Goal: Information Seeking & Learning: Learn about a topic

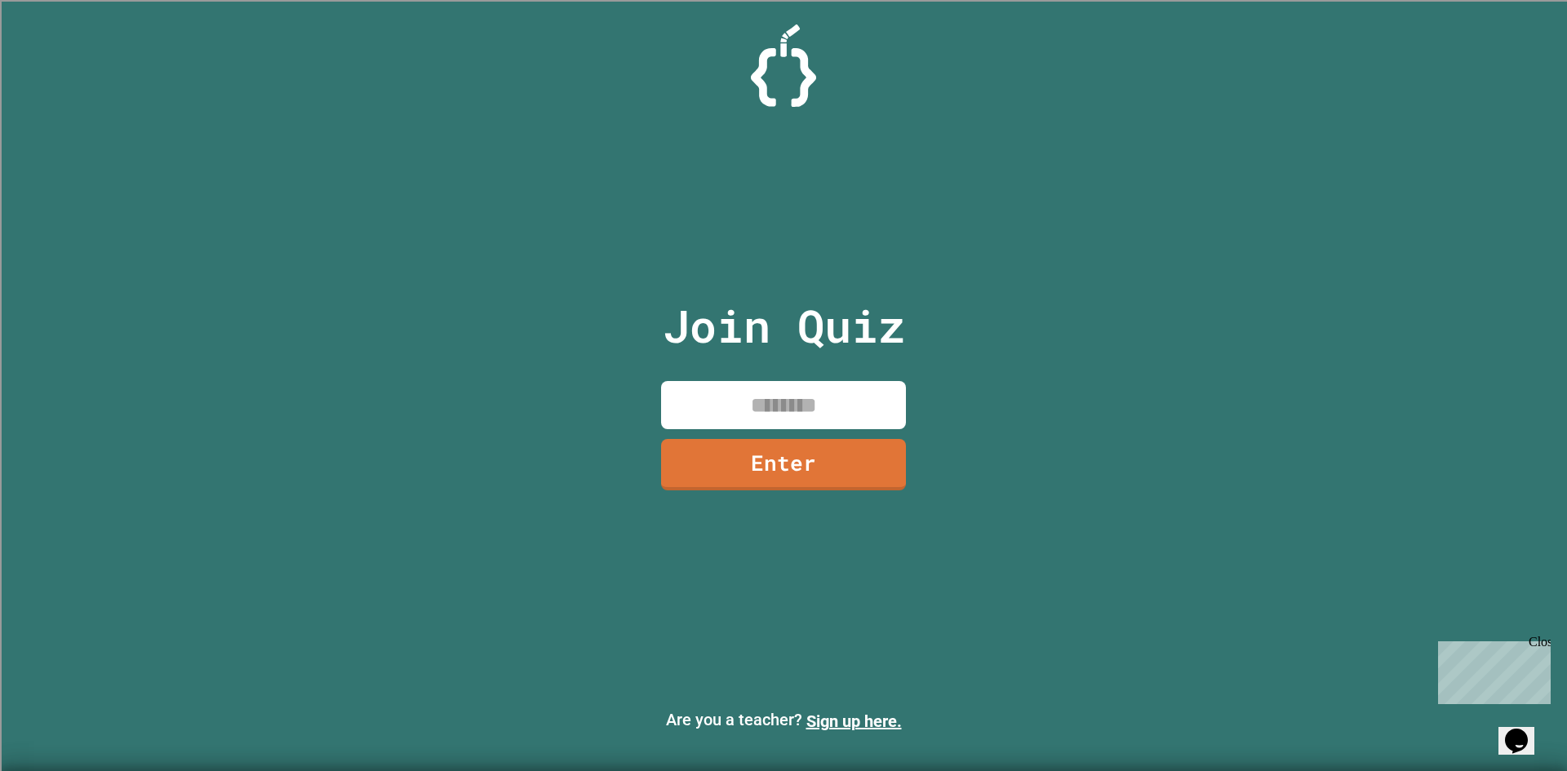
click at [724, 393] on input at bounding box center [783, 405] width 245 height 48
click at [856, 319] on p "Join Quiz" at bounding box center [784, 326] width 242 height 68
click at [836, 387] on input at bounding box center [783, 405] width 245 height 48
paste input
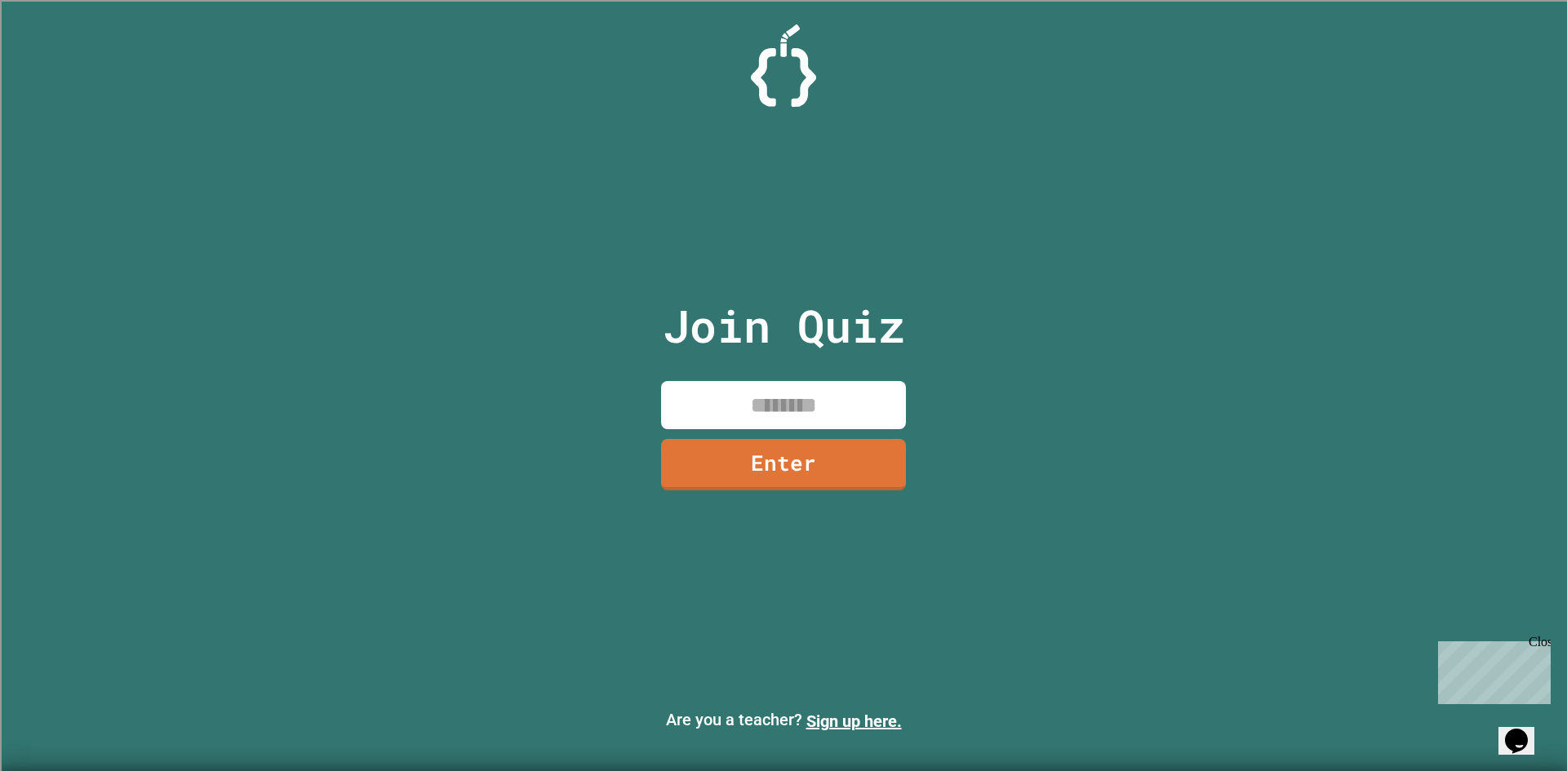
click at [760, 383] on input at bounding box center [783, 405] width 245 height 48
paste input
type input "*"
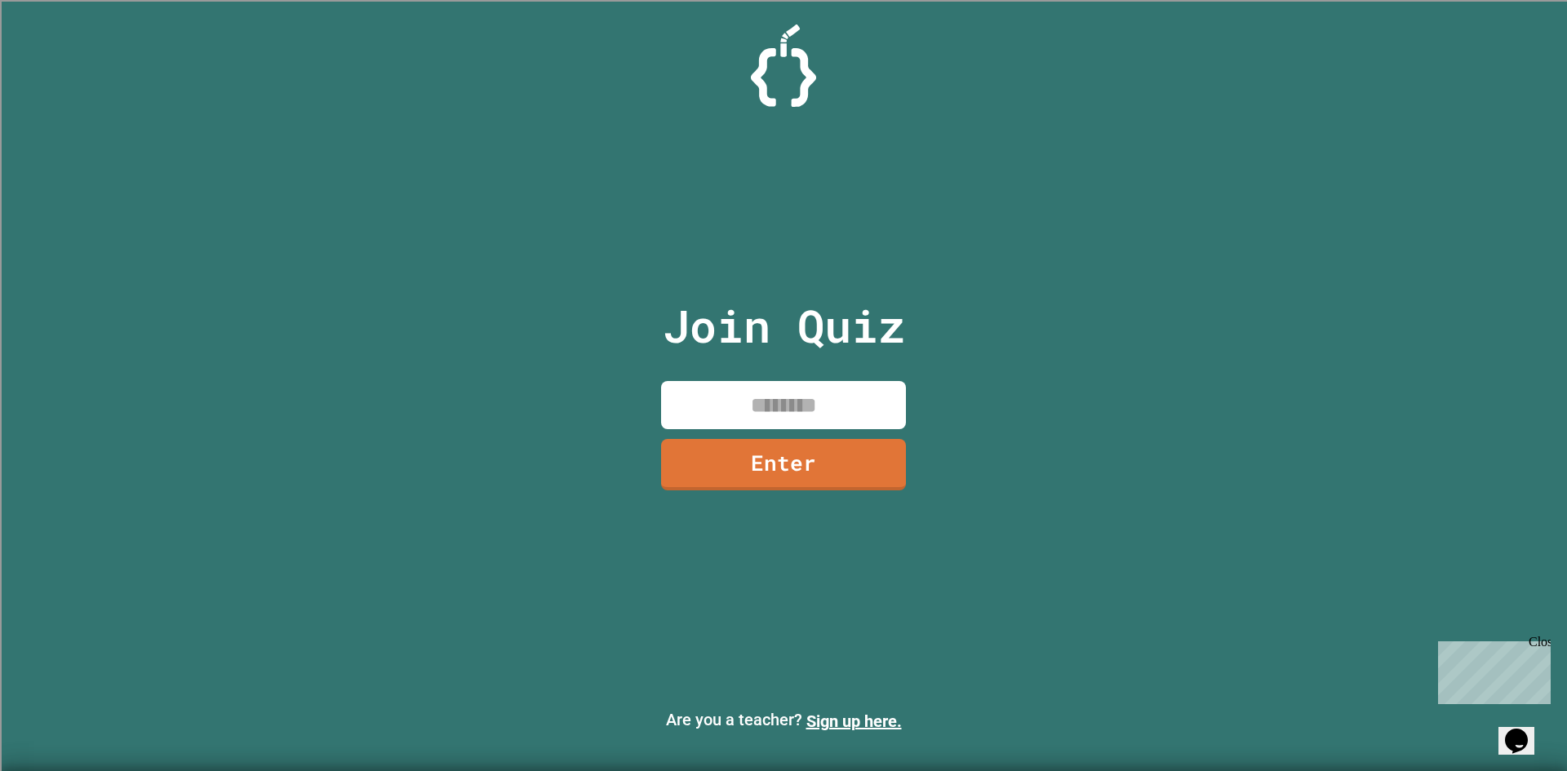
click at [1265, 383] on div "Join Quiz Enter Are you a teacher? Sign up here." at bounding box center [783, 385] width 1567 height 771
click at [916, 622] on div "Join Quiz Enter" at bounding box center [783, 386] width 275 height 690
click at [770, 392] on input at bounding box center [783, 405] width 245 height 48
click at [1559, 603] on div "Join Quiz Enter Are you a teacher? Sign up here." at bounding box center [783, 385] width 1567 height 771
click at [1537, 639] on div "Close" at bounding box center [1538, 645] width 20 height 20
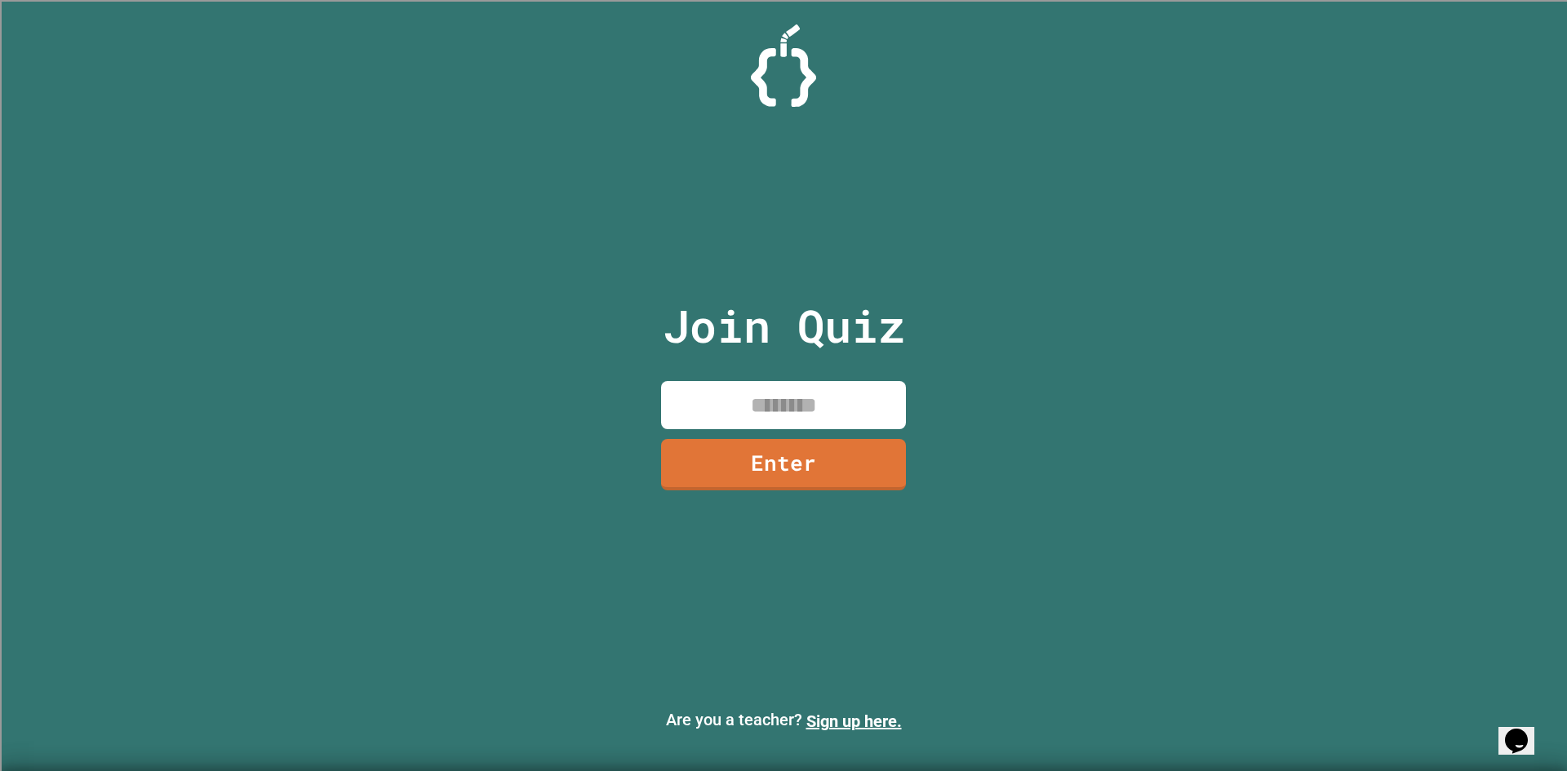
click at [1408, 508] on div "Join Quiz Enter Are you a teacher? Sign up here." at bounding box center [783, 385] width 1567 height 771
click at [805, 390] on input at bounding box center [783, 405] width 245 height 48
type input "********"
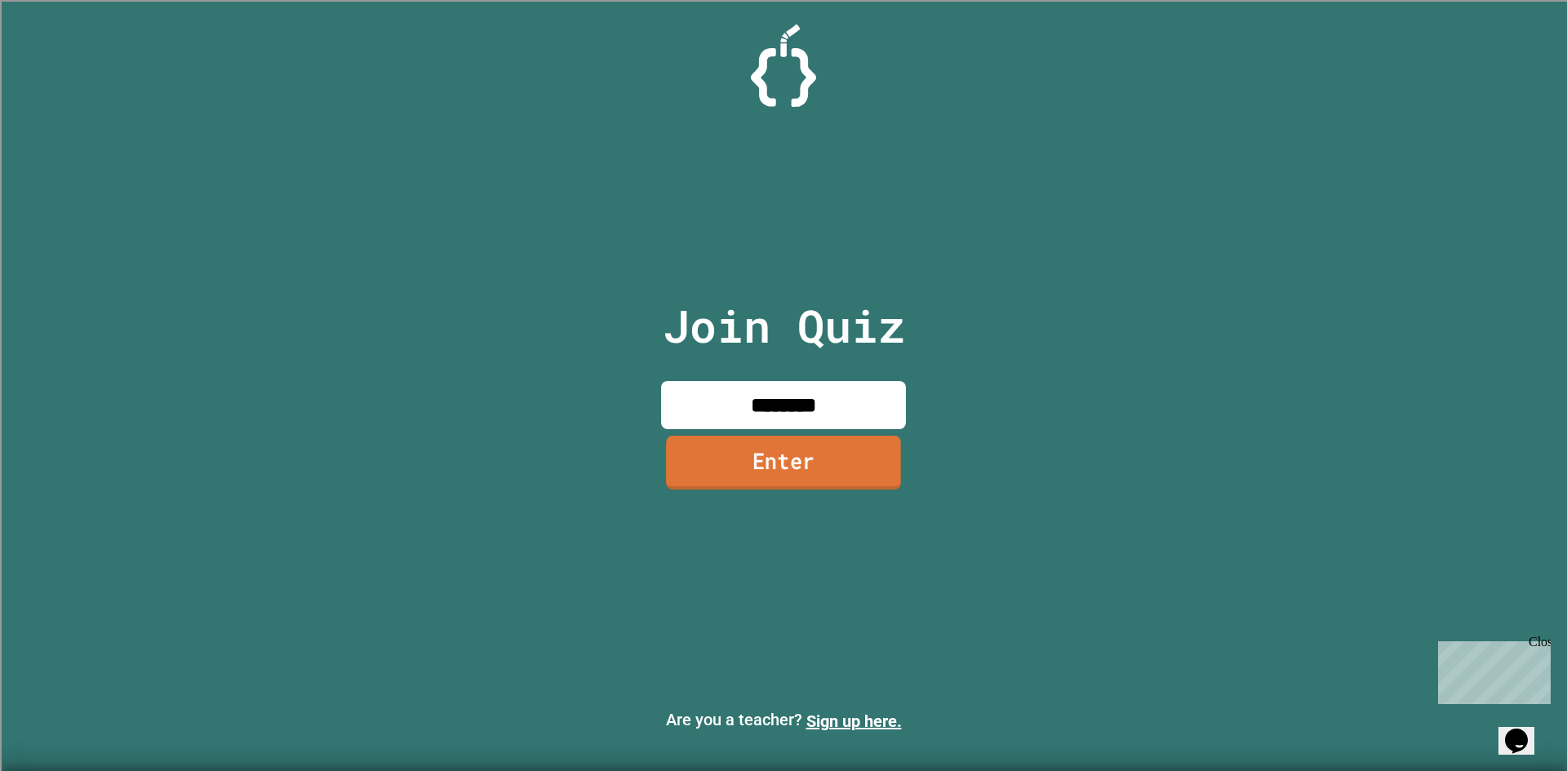
click at [773, 471] on link "Enter" at bounding box center [783, 463] width 235 height 54
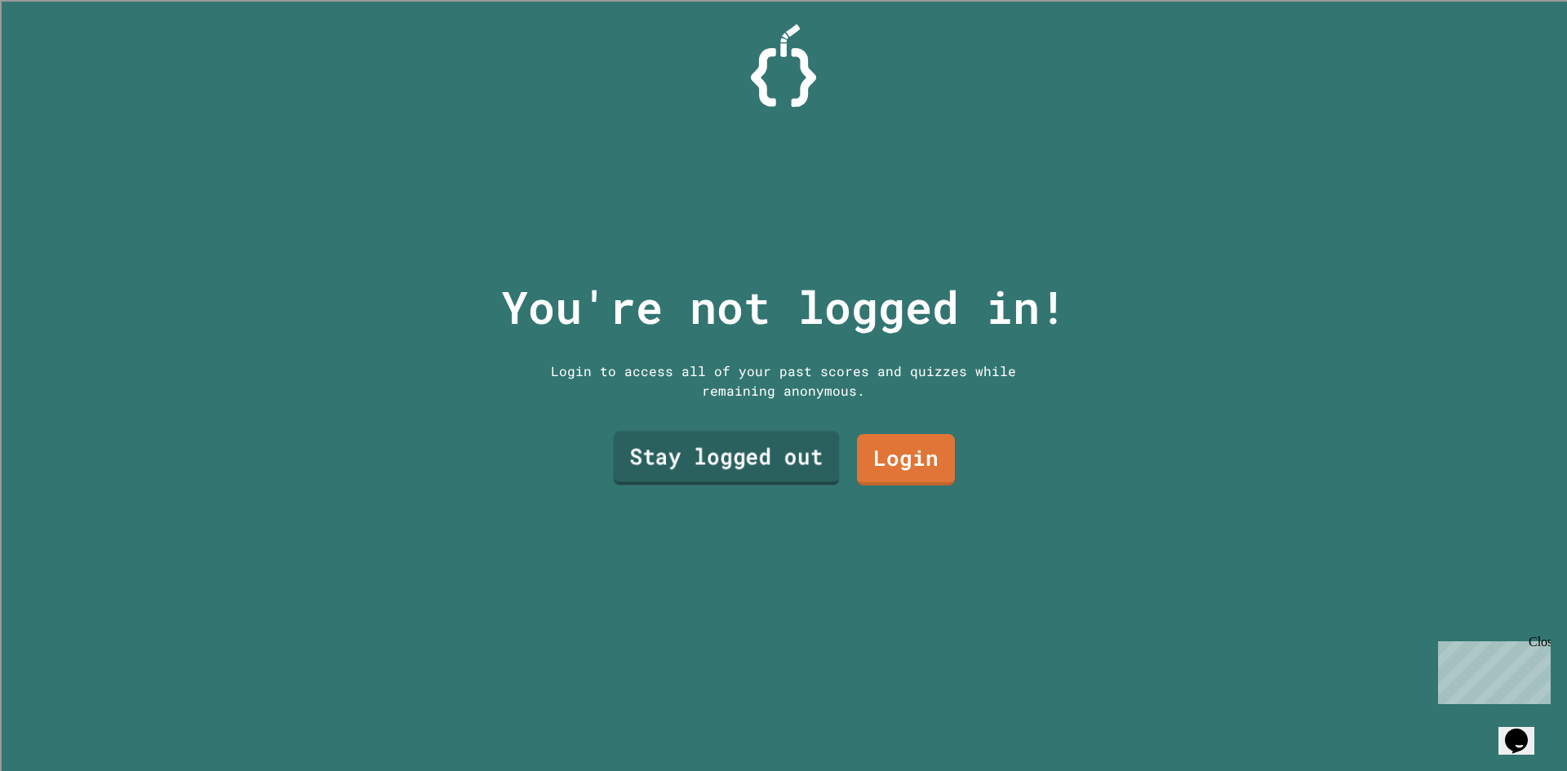
click at [762, 457] on link "Stay logged out" at bounding box center [727, 459] width 226 height 54
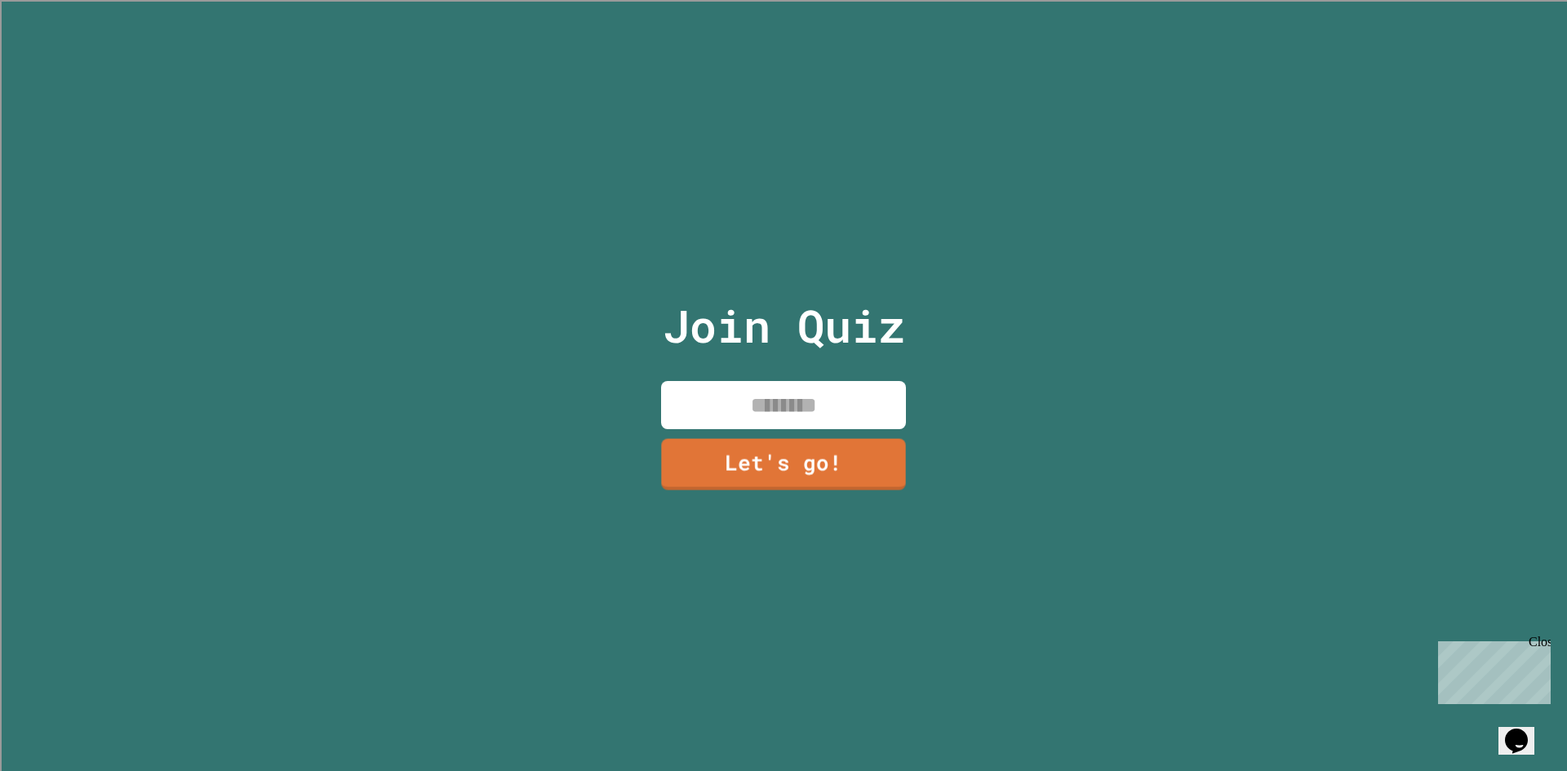
click at [785, 401] on input at bounding box center [783, 405] width 245 height 48
paste input "**"
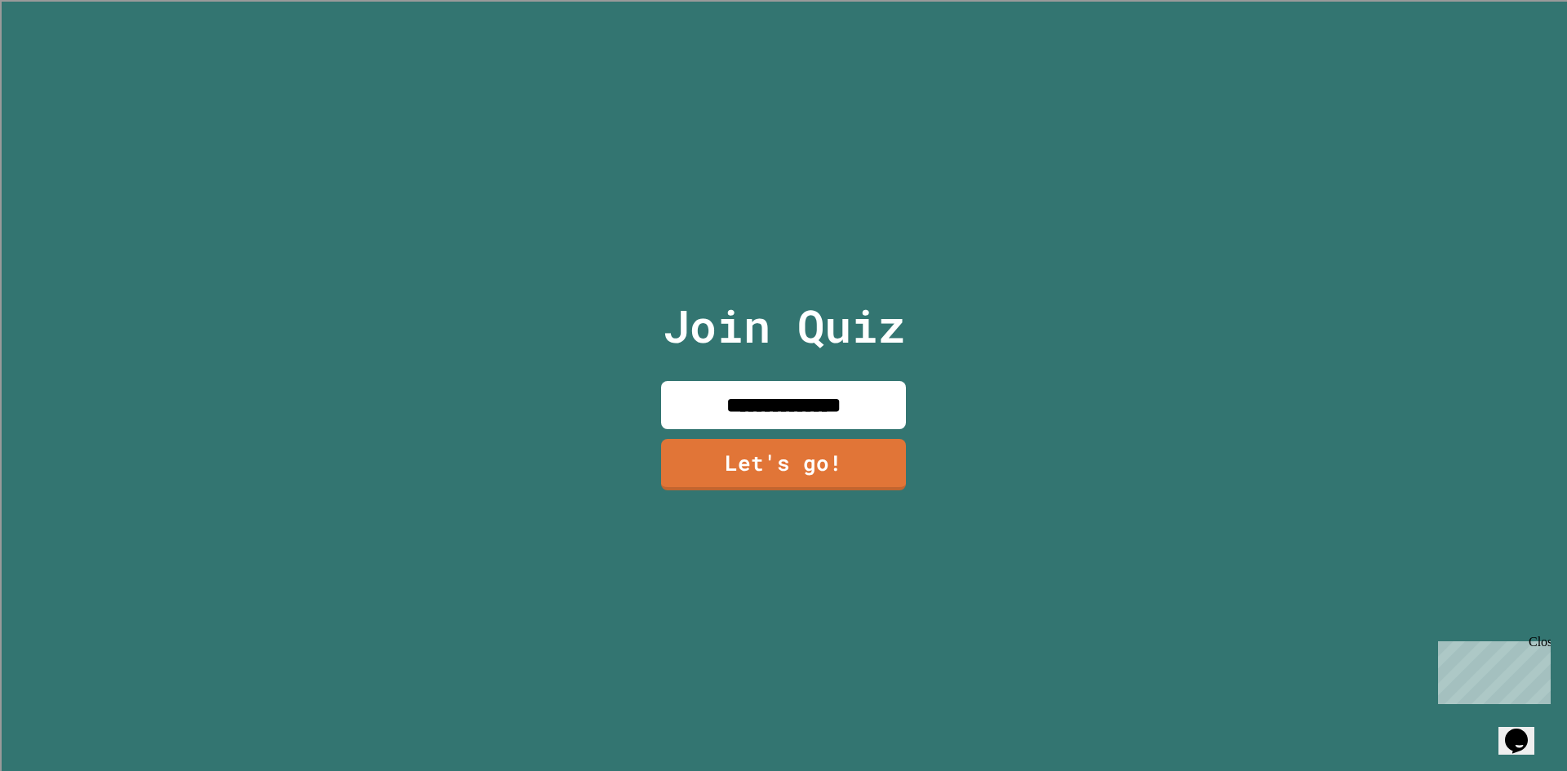
type input "**********"
click at [799, 460] on div "**********" at bounding box center [783, 385] width 275 height 771
click at [799, 460] on link "Let's go!" at bounding box center [783, 464] width 249 height 54
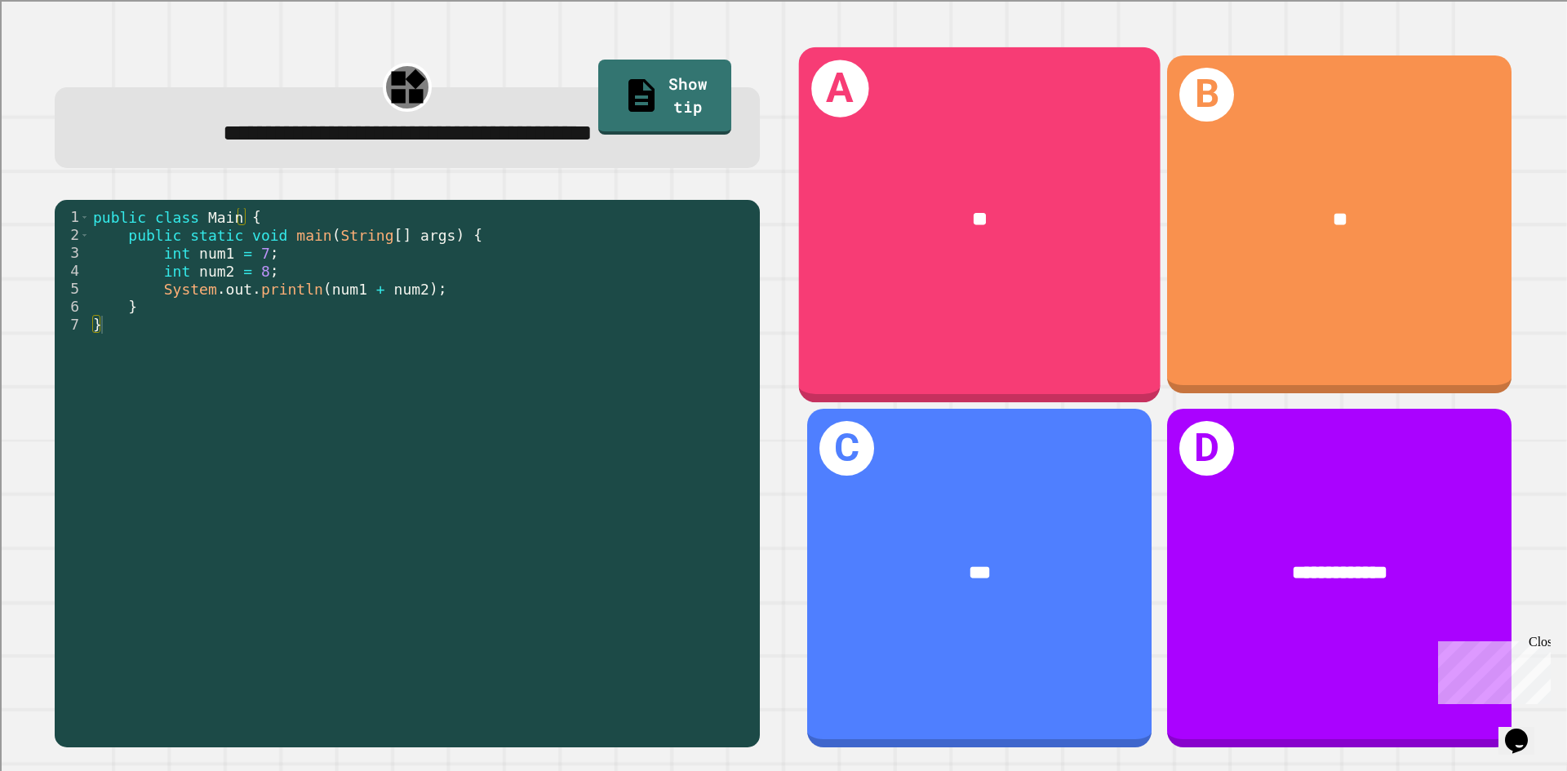
click at [929, 252] on div "**" at bounding box center [979, 219] width 361 height 109
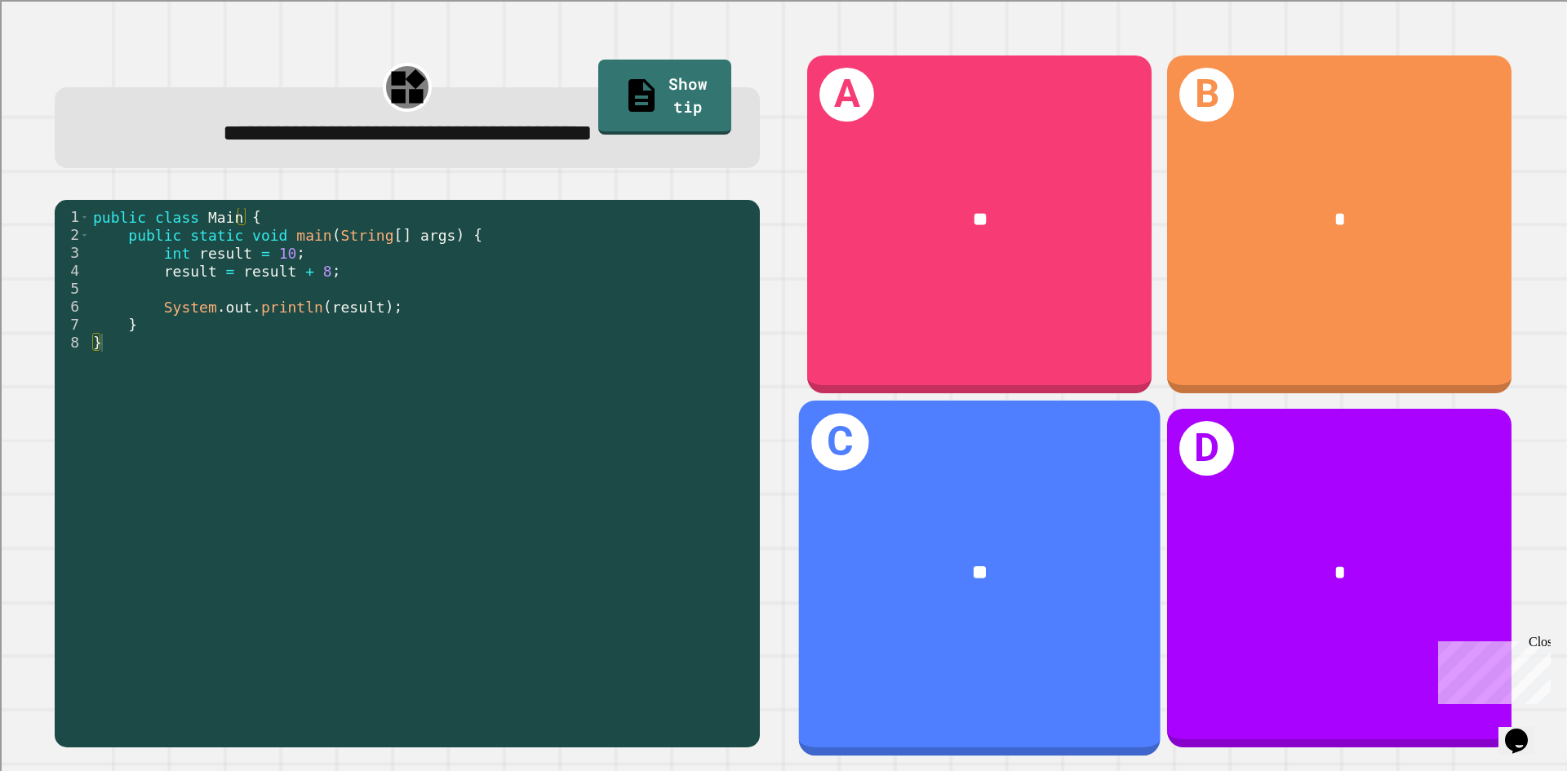
click at [965, 519] on div "**" at bounding box center [979, 573] width 361 height 109
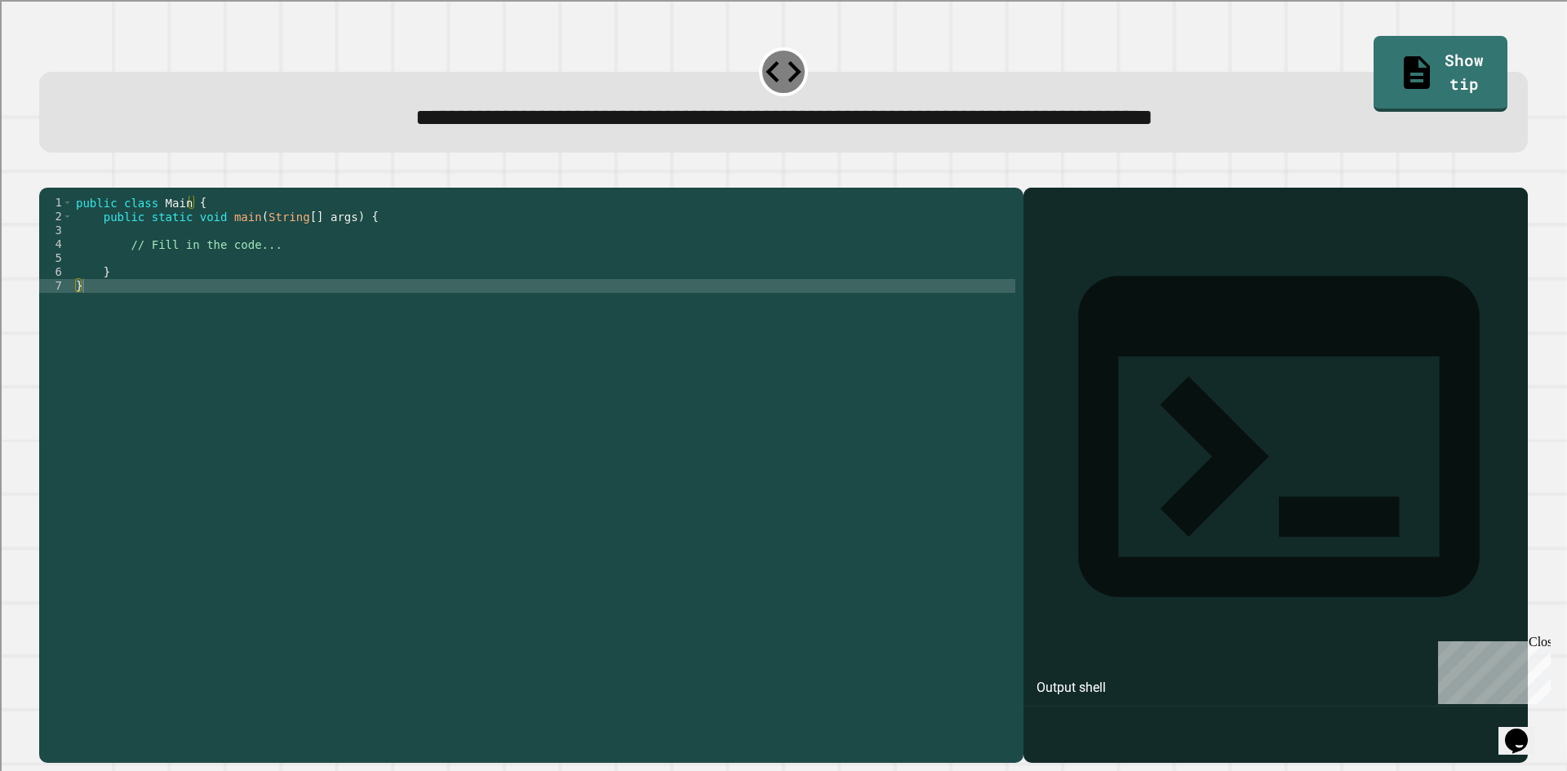
click at [260, 271] on div "public class Main { public static void main ( String [ ] args ) { // Fill in th…" at bounding box center [544, 459] width 942 height 527
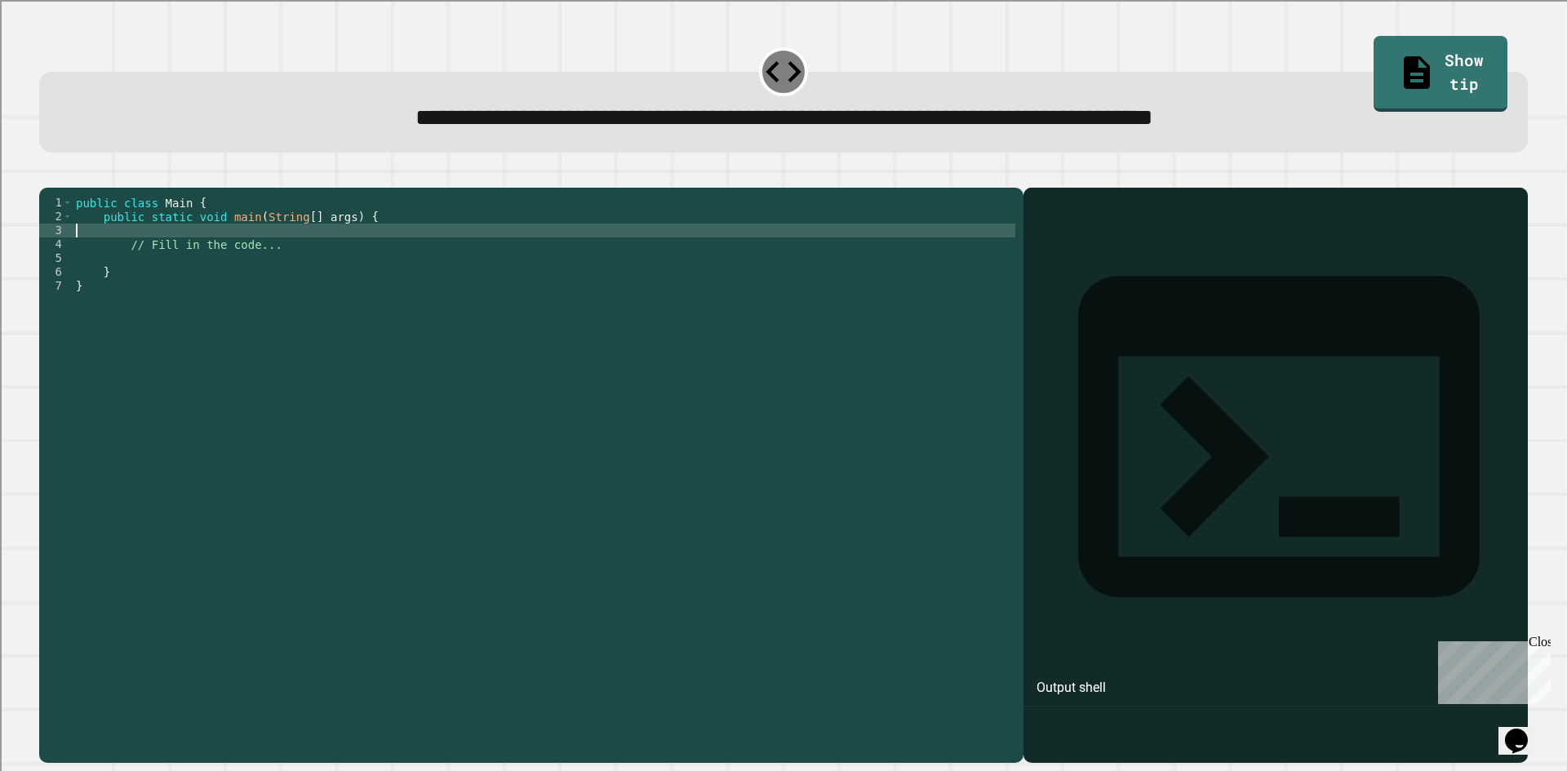
click at [260, 256] on div "public class Main { public static void main ( String [ ] args ) { // Fill in th…" at bounding box center [544, 459] width 942 height 527
click at [303, 281] on div "public class Main { public static void main ( String [ ] args ) { // Fill in th…" at bounding box center [544, 459] width 942 height 527
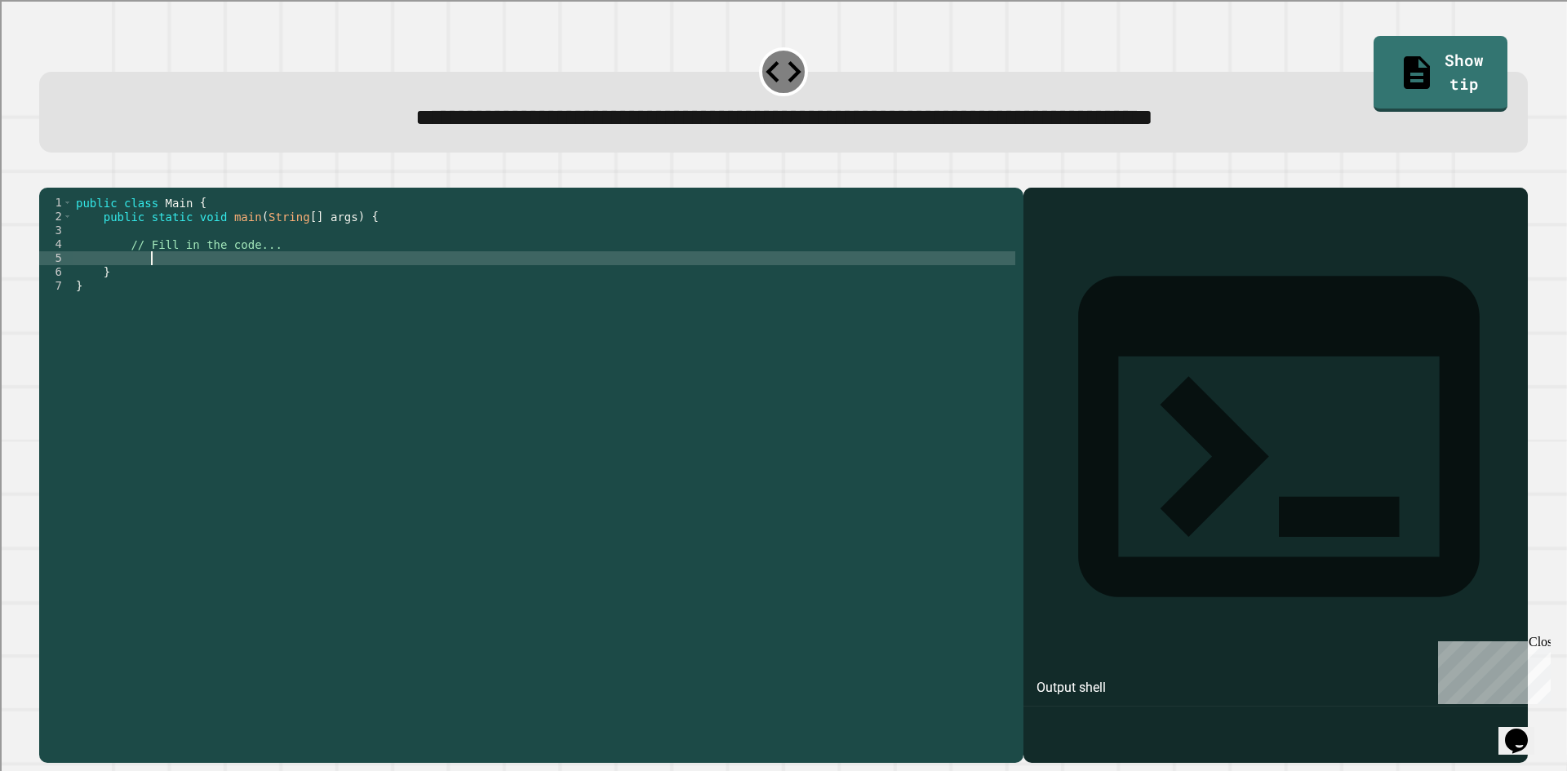
scroll to position [0, 5]
type textarea "*"
type textarea "**********"
click at [47, 175] on icon "button" at bounding box center [47, 175] width 0 height 0
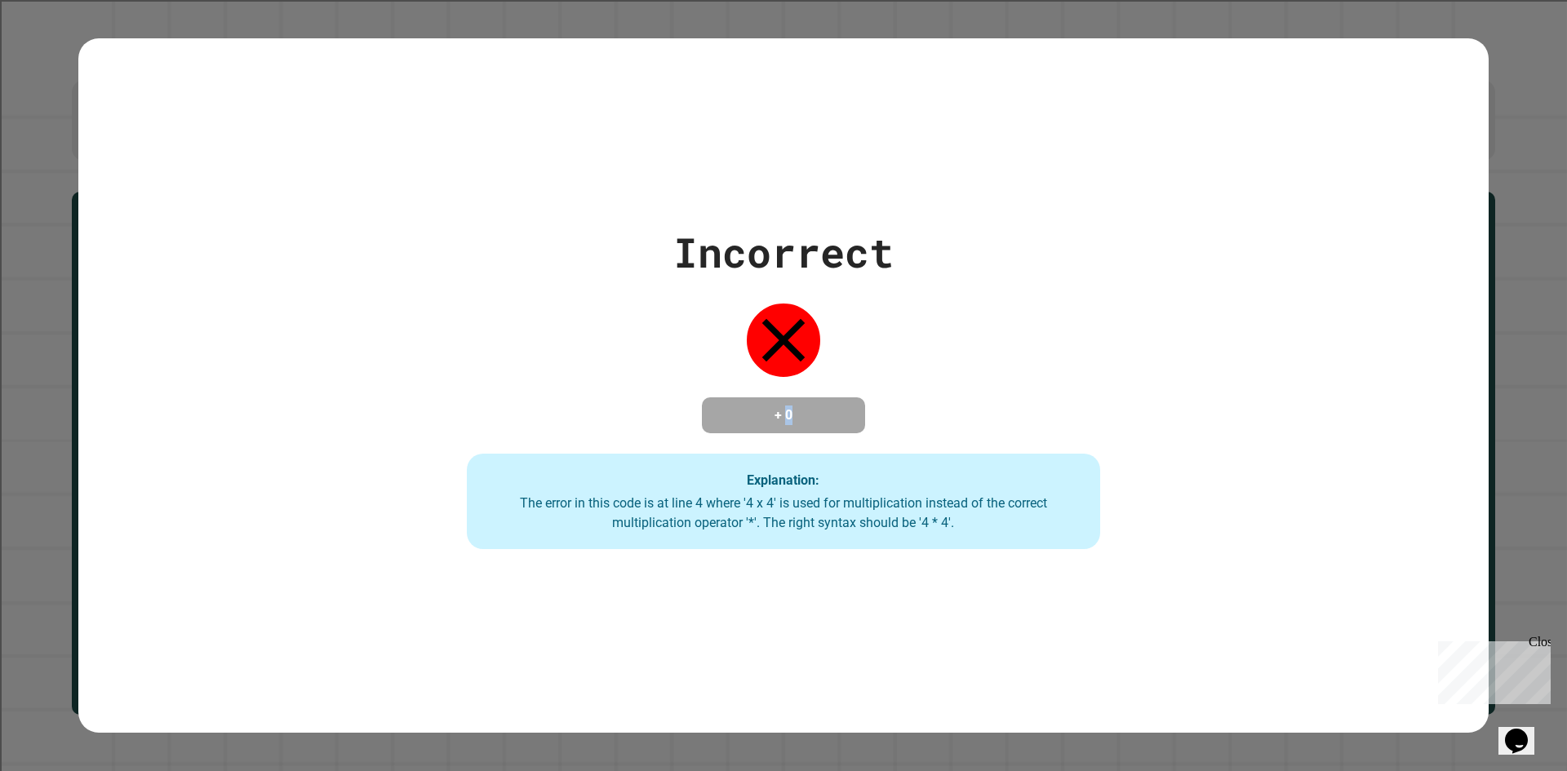
drag, startPoint x: 778, startPoint y: 418, endPoint x: 790, endPoint y: 415, distance: 12.7
click at [790, 415] on h4 "+ 0" at bounding box center [783, 416] width 131 height 20
drag, startPoint x: 761, startPoint y: 401, endPoint x: 796, endPoint y: 404, distance: 35.2
click at [796, 406] on h4 "+ 0" at bounding box center [783, 416] width 131 height 20
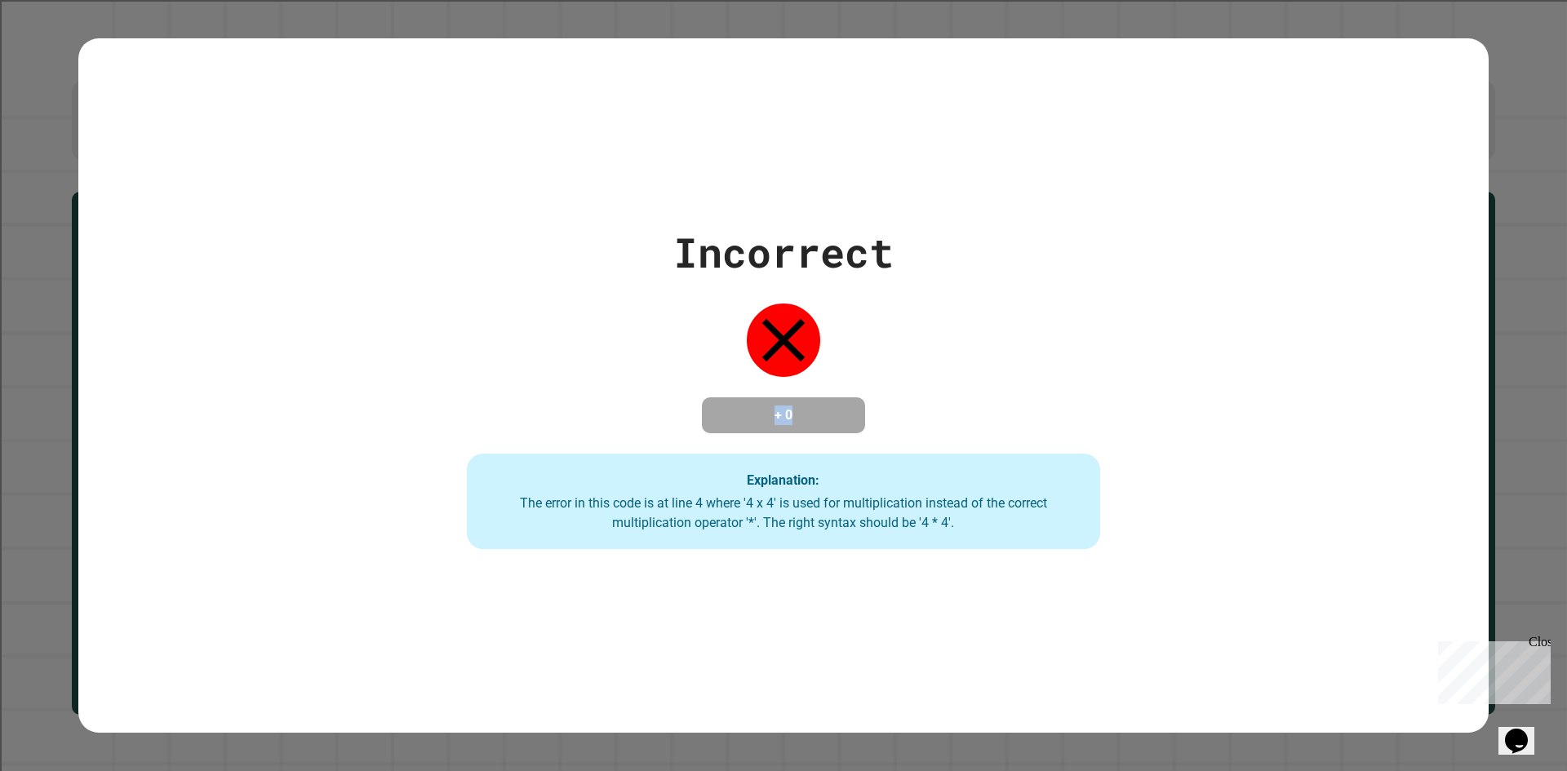
click at [796, 406] on h4 "+ 0" at bounding box center [783, 416] width 131 height 20
click at [780, 330] on icon at bounding box center [783, 339] width 43 height 43
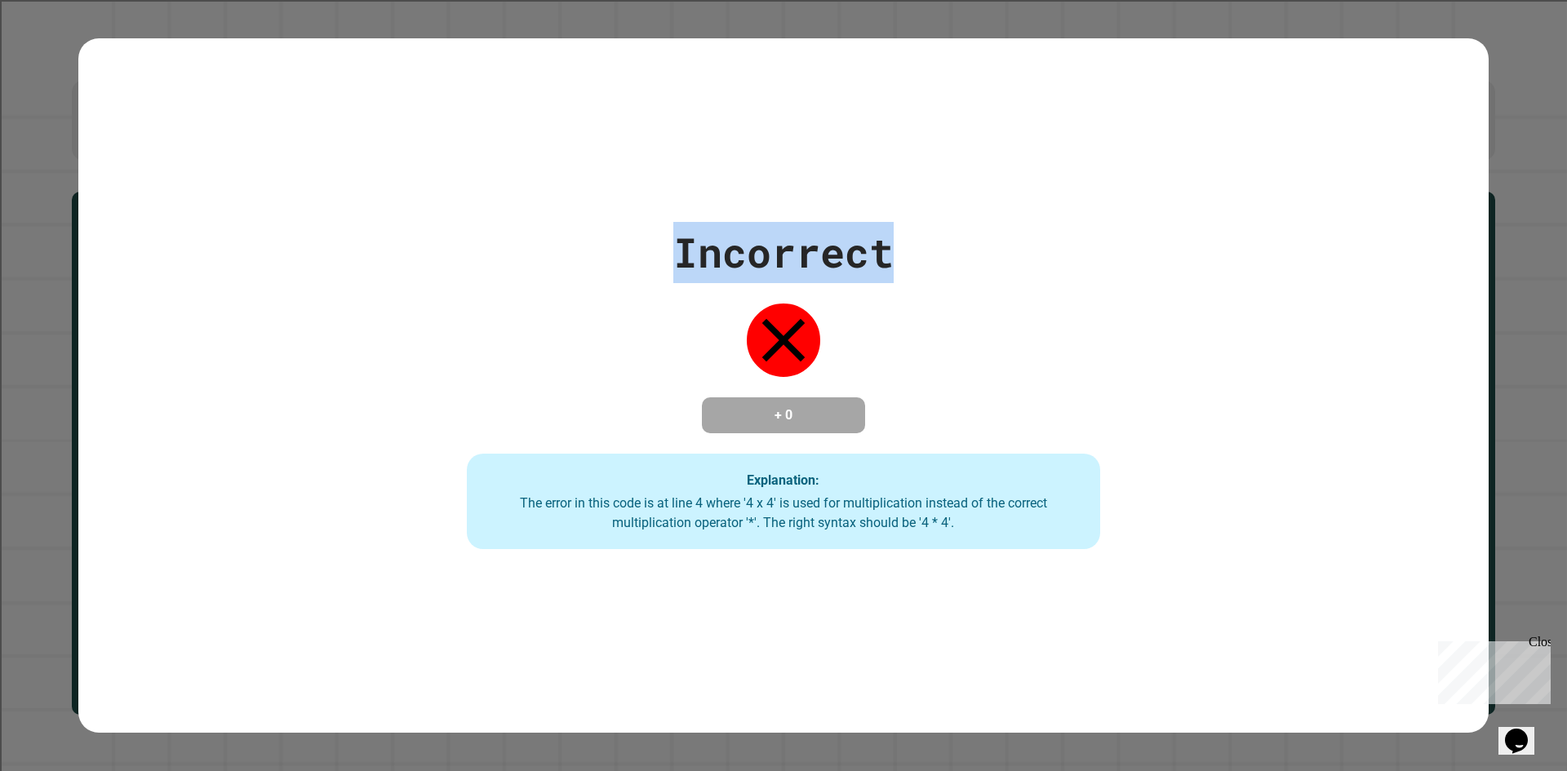
drag, startPoint x: 667, startPoint y: 229, endPoint x: 1023, endPoint y: 279, distance: 360.0
click at [1023, 279] on div "Incorrect + 0 Explanation: The error in this code is at line 4 where '4 x 4' is…" at bounding box center [783, 386] width 905 height 328
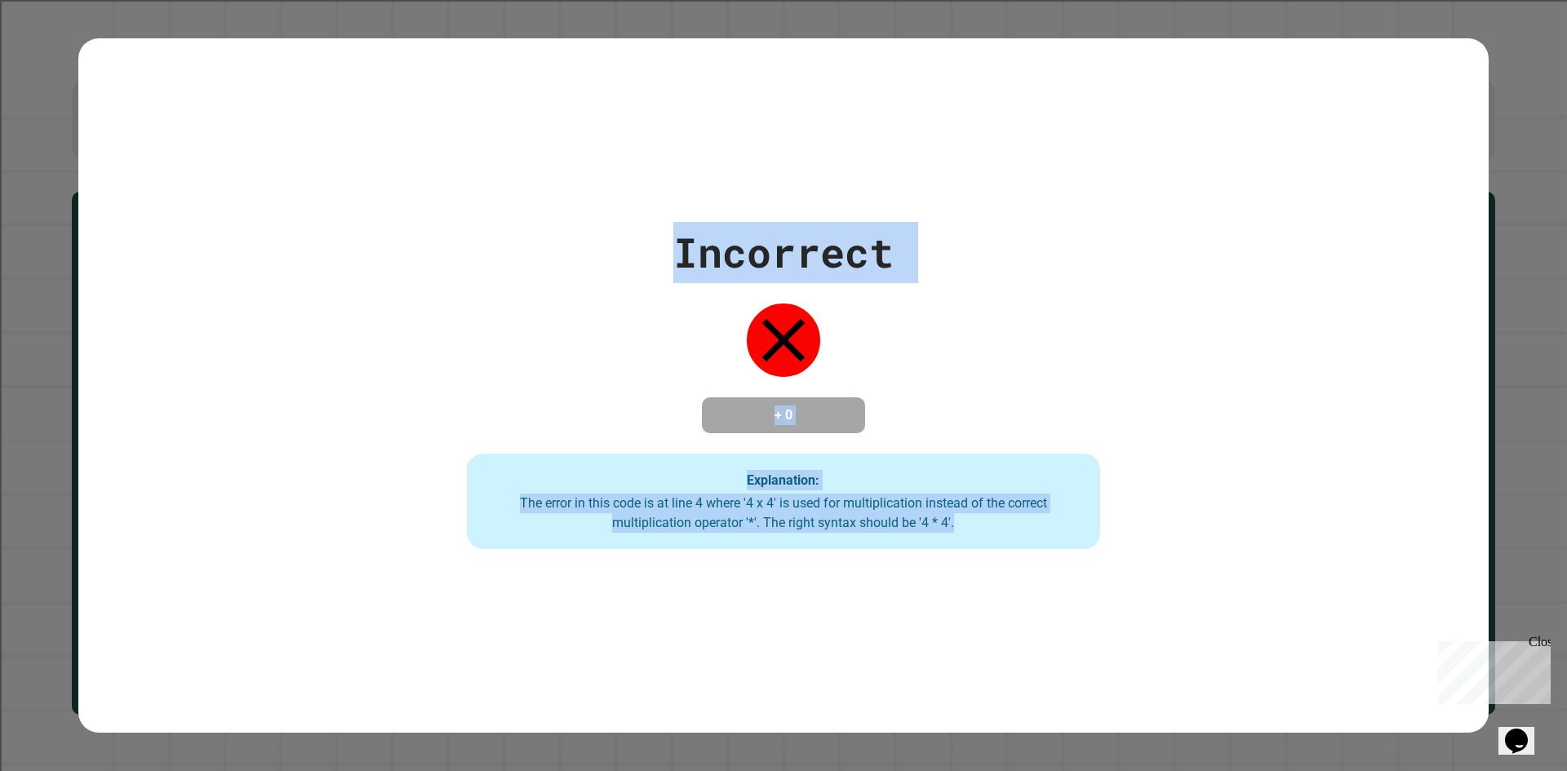
drag, startPoint x: 1204, startPoint y: 694, endPoint x: 609, endPoint y: 175, distance: 788.9
click at [609, 175] on div "Incorrect + 0 Explanation: The error in this code is at line 4 where '4 x 4' is…" at bounding box center [783, 385] width 1410 height 694
click at [616, 161] on div "Incorrect + 0 Explanation: The error in this code is at line 4 where '4 x 4' is…" at bounding box center [783, 385] width 1410 height 694
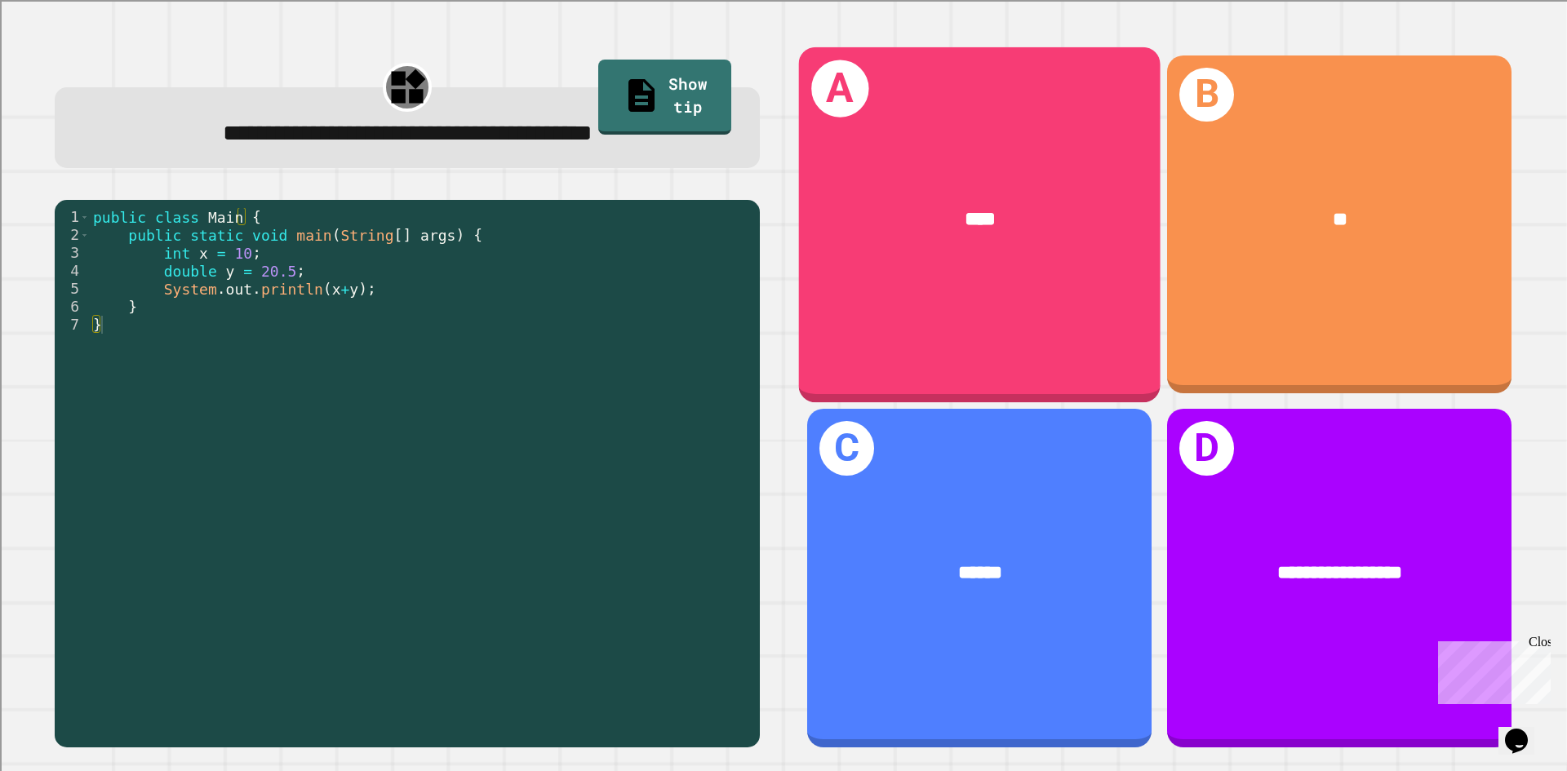
click at [938, 297] on div "A ****" at bounding box center [979, 224] width 361 height 355
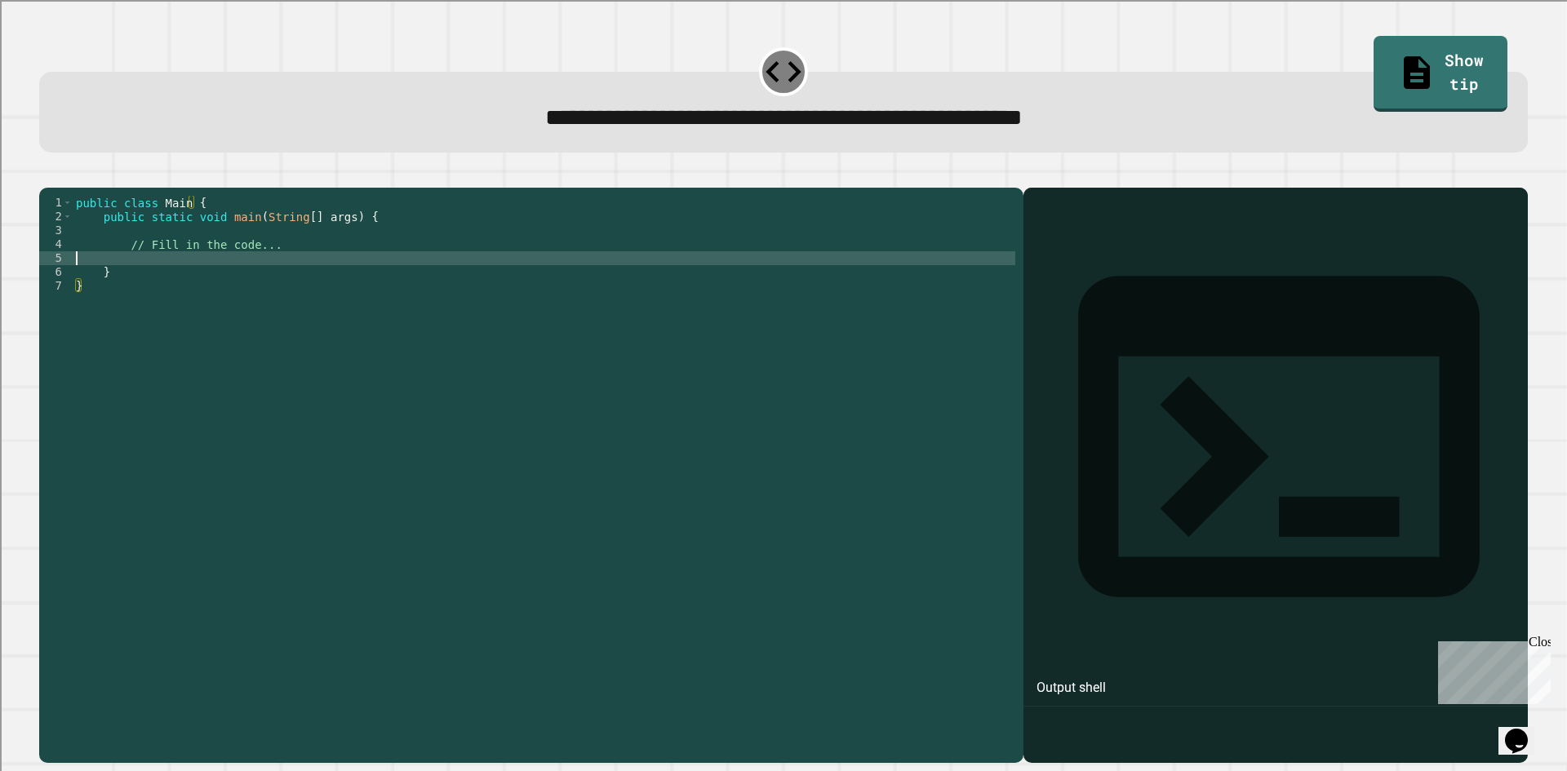
click at [210, 284] on div "public class Main { public static void main ( String [ ] args ) { // Fill in th…" at bounding box center [544, 459] width 942 height 527
click at [47, 175] on icon "button" at bounding box center [47, 175] width 0 height 0
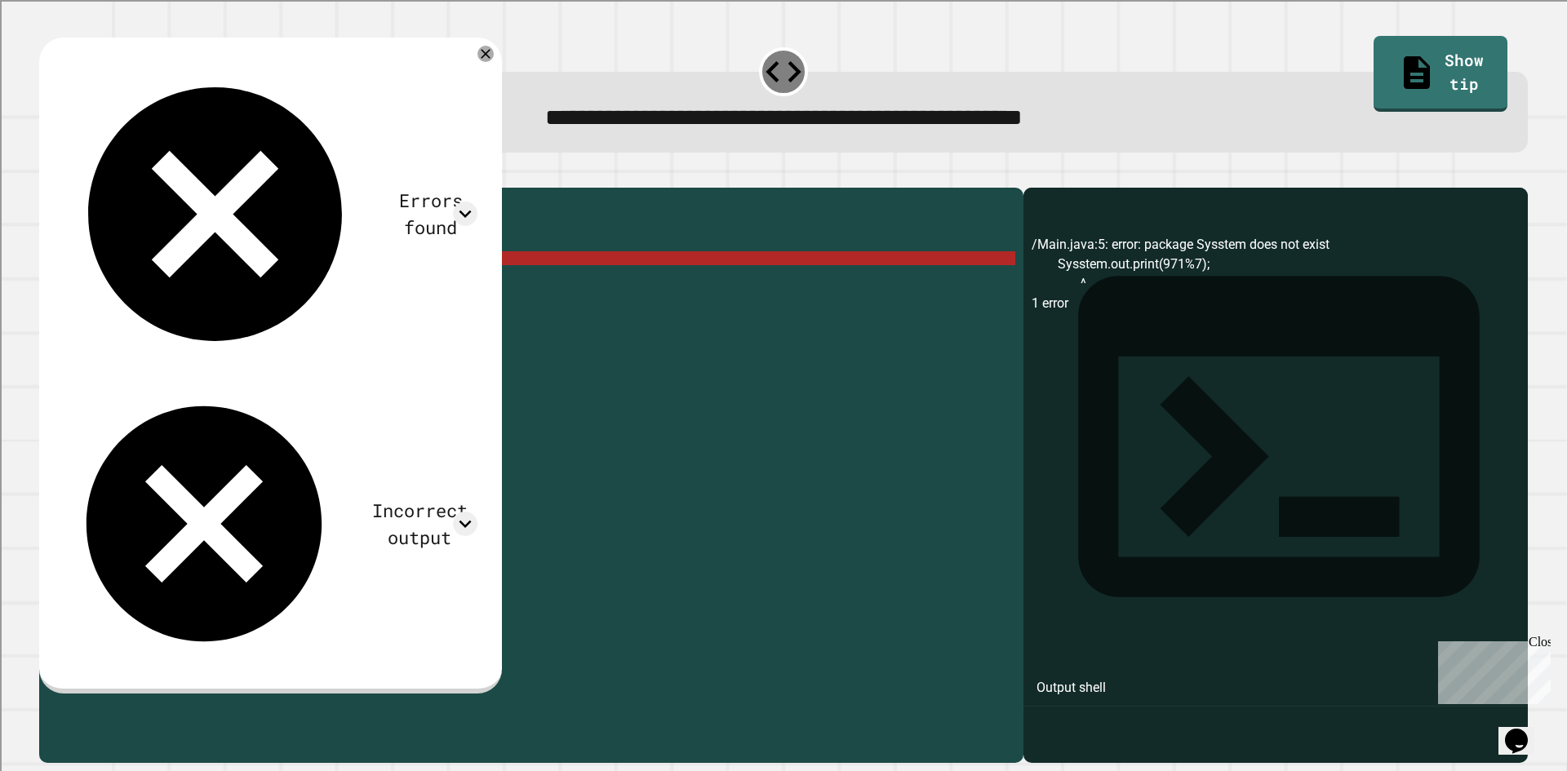
scroll to position [0, 13]
click at [259, 273] on div "public class Main { public static void main ( String [ ] args ) { // Fill in th…" at bounding box center [544, 459] width 942 height 527
click at [267, 279] on div "public class Main { public static void main ( String [ ] args ) { // Fill in th…" at bounding box center [544, 459] width 942 height 527
click at [138, 285] on div "public class Main { public static void main ( String [ ] args ) { // Fill in th…" at bounding box center [544, 459] width 942 height 527
type textarea "**********"
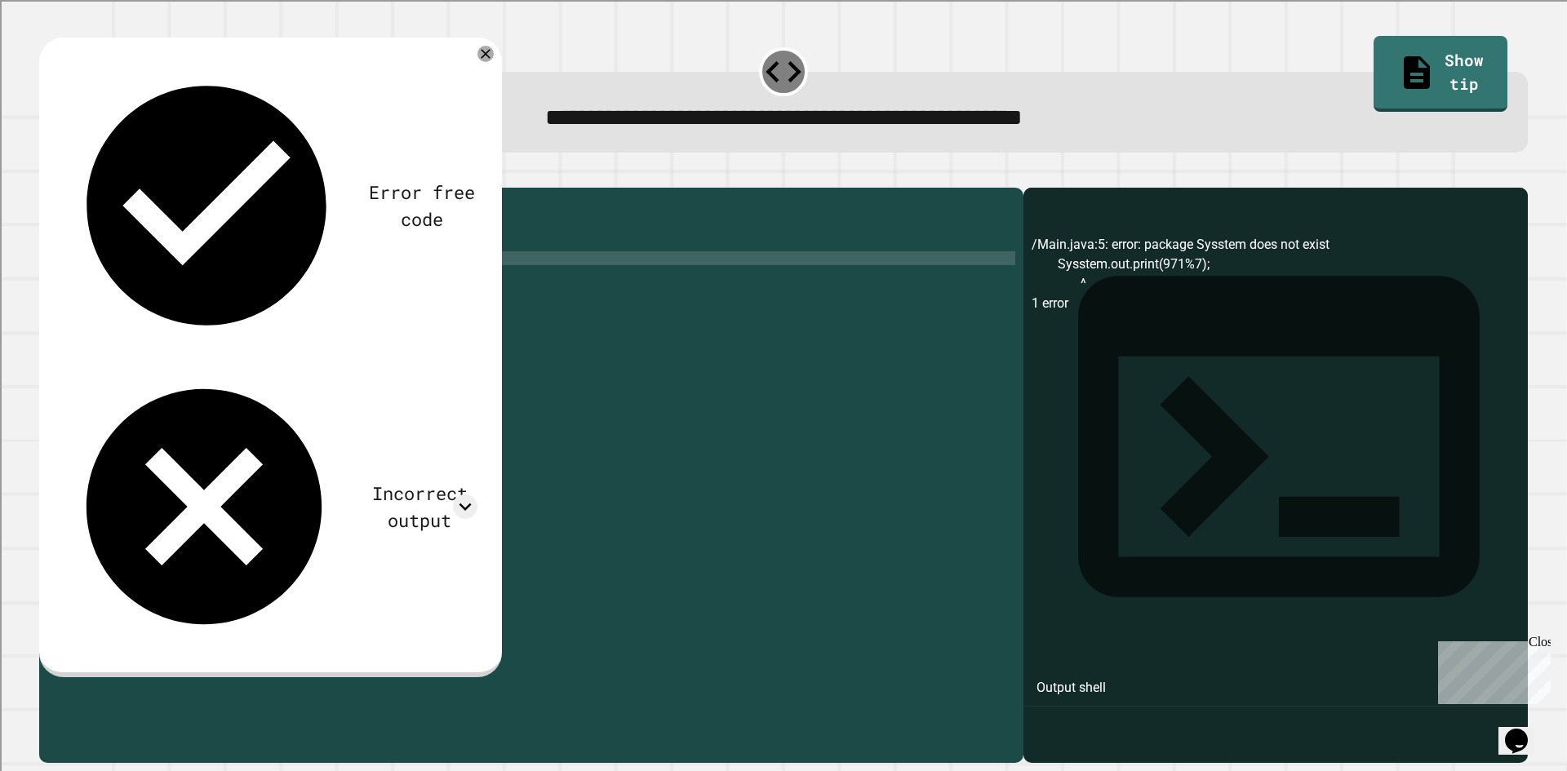
click at [47, 175] on button "button" at bounding box center [47, 175] width 0 height 0
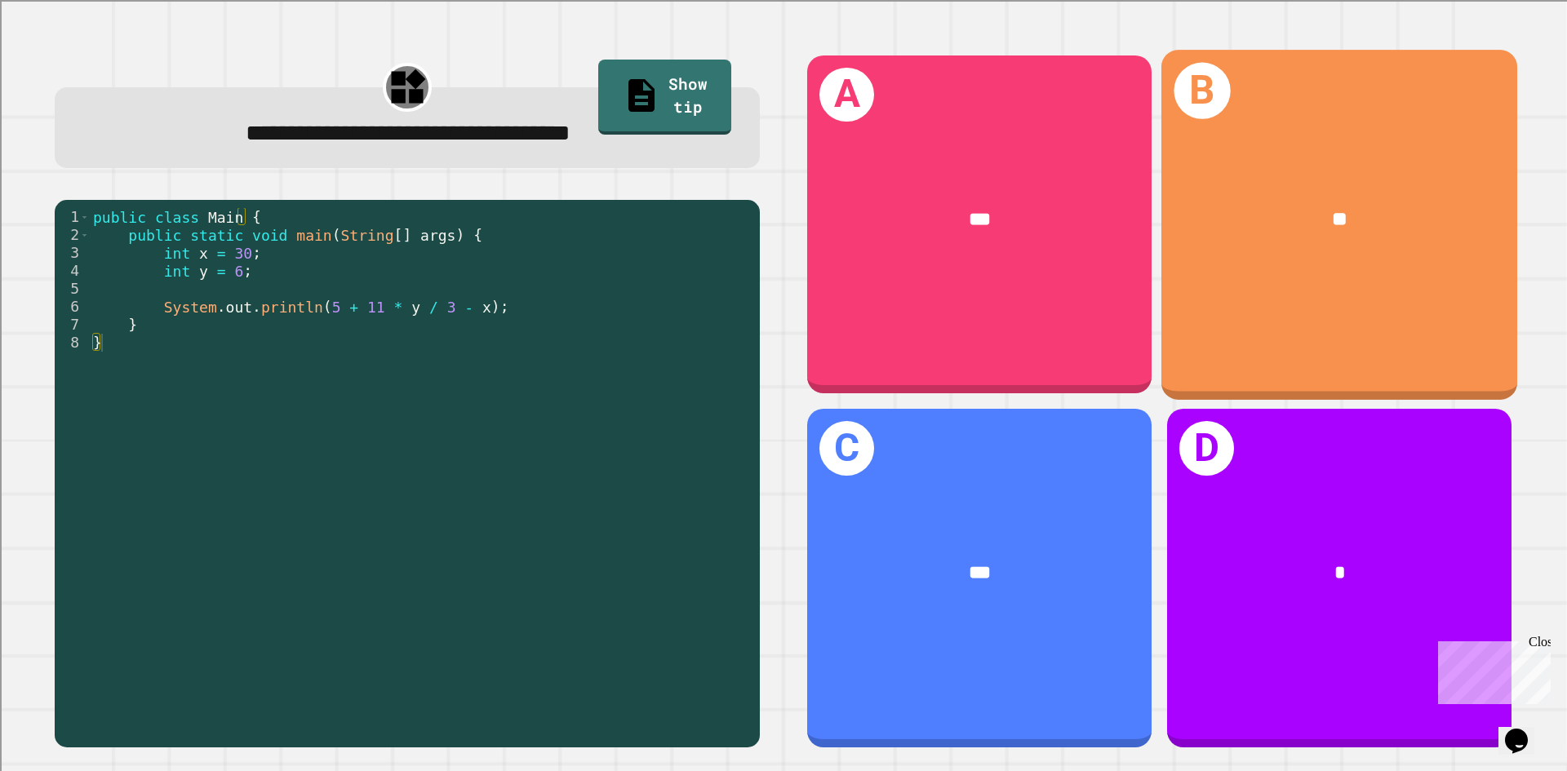
click at [1264, 357] on div "B **" at bounding box center [1339, 224] width 356 height 349
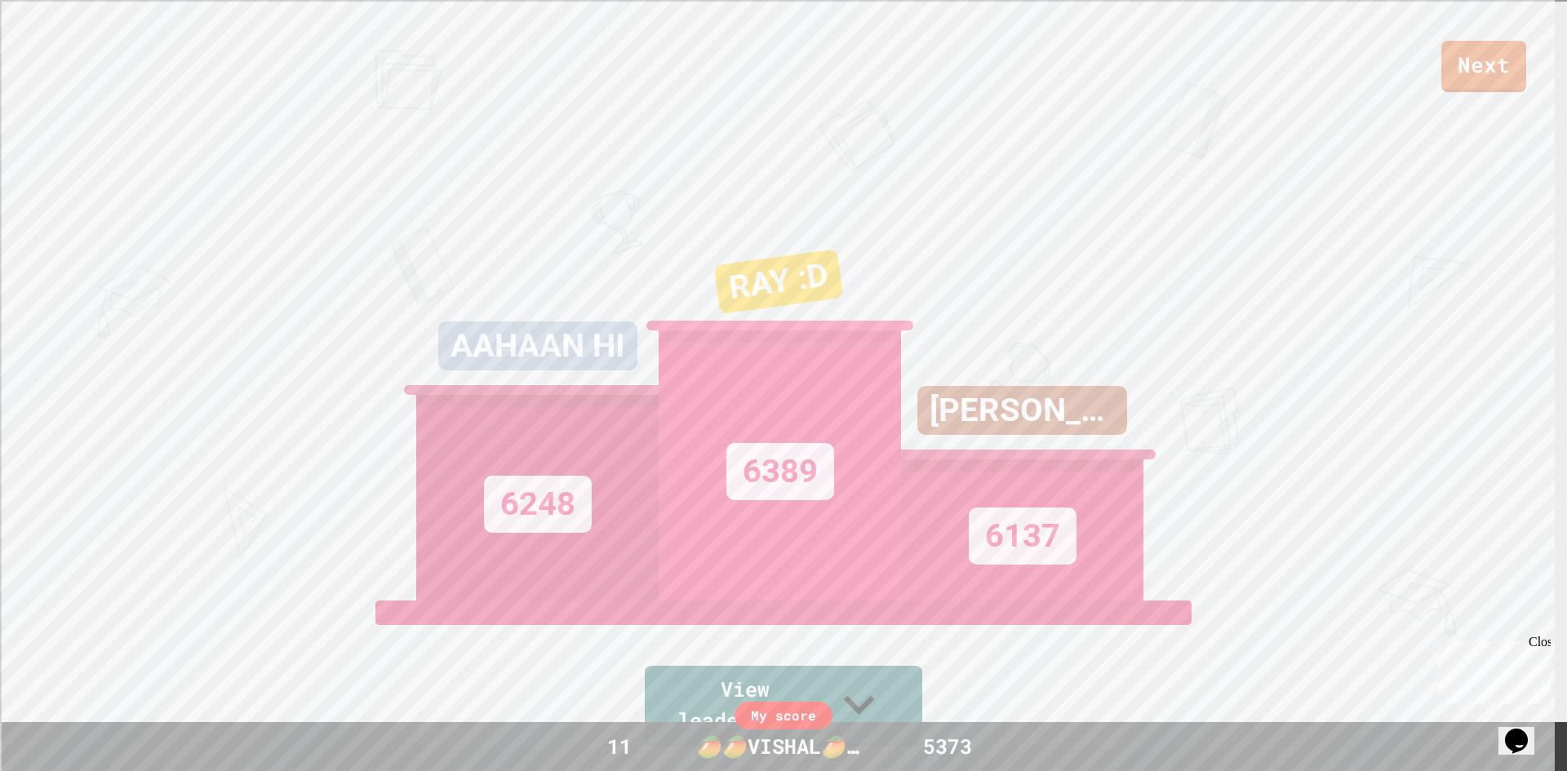
click at [790, 727] on div "My score" at bounding box center [783, 716] width 98 height 28
click at [1461, 60] on link "Next" at bounding box center [1483, 65] width 84 height 54
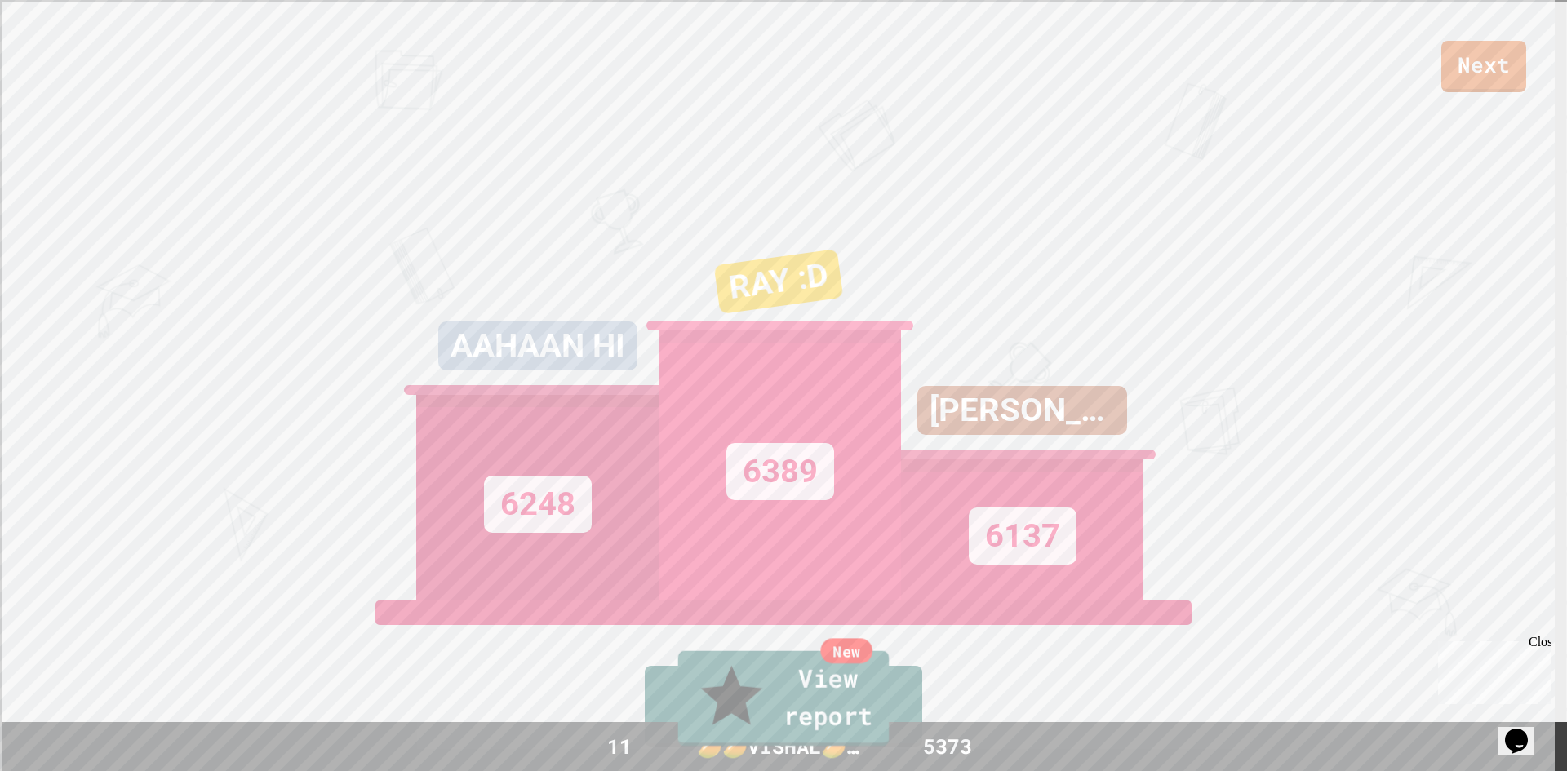
click at [790, 725] on link "New View report" at bounding box center [782, 698] width 211 height 95
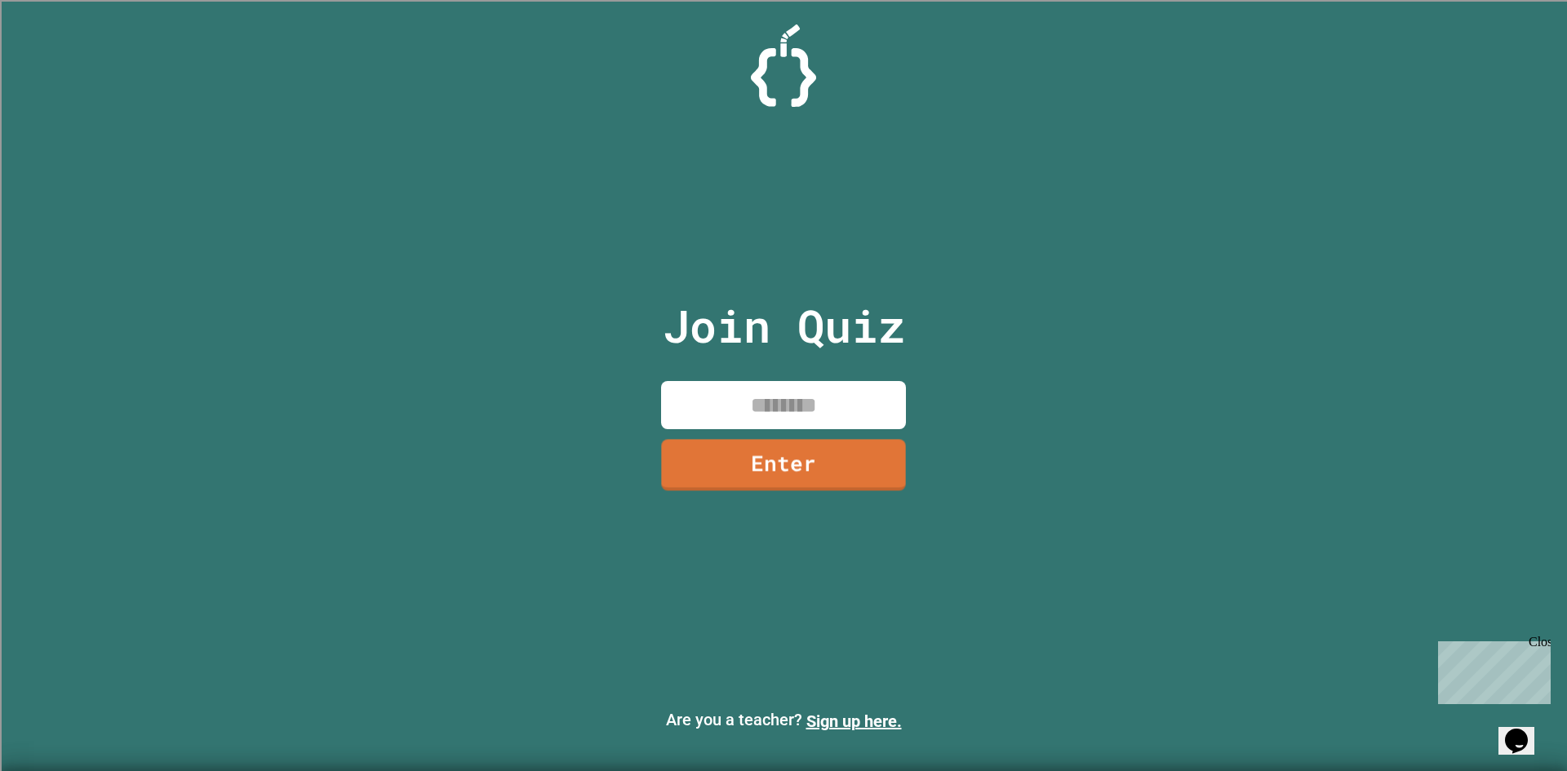
click at [827, 419] on input at bounding box center [783, 405] width 245 height 48
paste input
